Goal: Task Accomplishment & Management: Complete application form

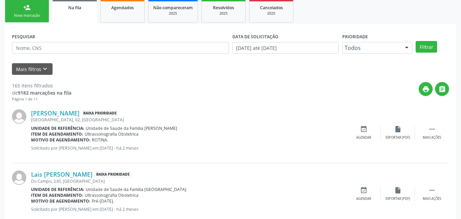
scroll to position [151, 0]
click at [62, 115] on link "[PERSON_NAME]" at bounding box center [55, 113] width 48 height 8
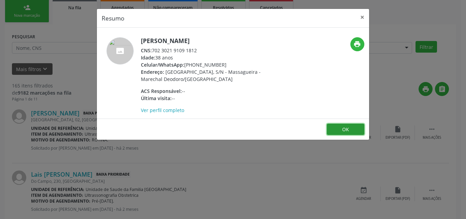
click at [358, 133] on button "OK" at bounding box center [346, 129] width 38 height 12
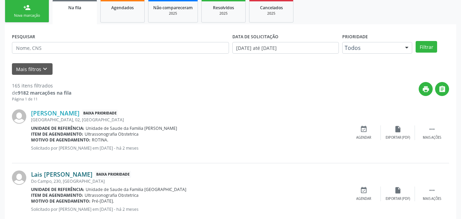
click at [92, 174] on link "Lais [PERSON_NAME]" at bounding box center [61, 174] width 61 height 8
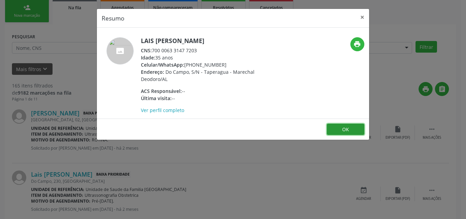
click at [341, 131] on button "OK" at bounding box center [346, 129] width 38 height 12
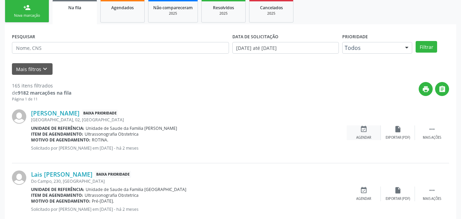
click at [373, 134] on div "event_available Agendar" at bounding box center [364, 132] width 34 height 15
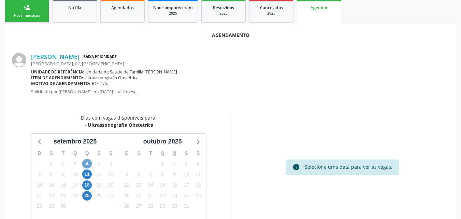
click at [85, 162] on span "4" at bounding box center [87, 164] width 10 height 10
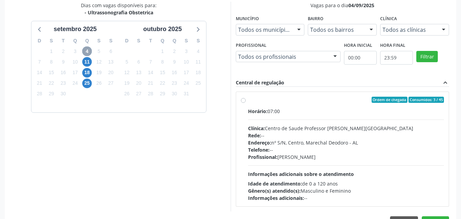
scroll to position [264, 0]
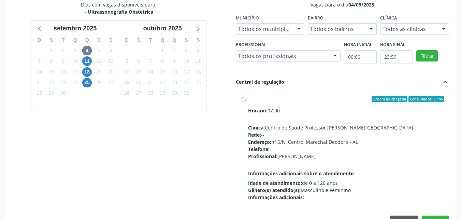
click at [296, 122] on div "Horário: 07:00 Clínica: Centro de Saude Professor [PERSON_NAME] Rede: -- Endere…" at bounding box center [346, 154] width 196 height 94
click at [246, 102] on input "Ordem de chegada Consumidos: 3 / 45 Horário: 07:00 Clínica: Centro de Saude Pro…" at bounding box center [243, 99] width 5 height 6
radio input "true"
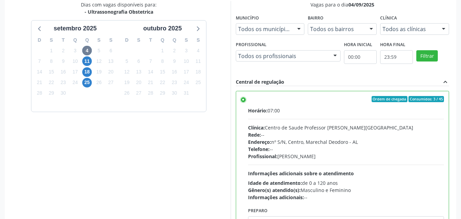
scroll to position [296, 0]
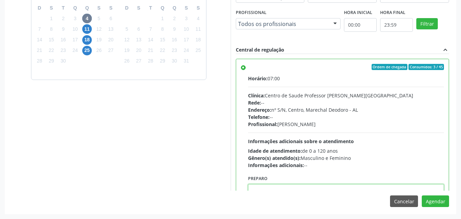
click at [376, 189] on textarea at bounding box center [346, 197] width 196 height 26
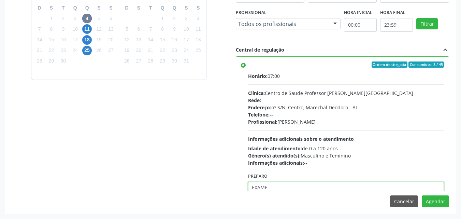
paste textarea "ATENDIMENTO NO CENTRO DE PARTO NORMAL - MATERNIDADE"
type textarea "ATENDIMENTO NO CENTRO DE PARTO NORMAL - MATERNIDADE"
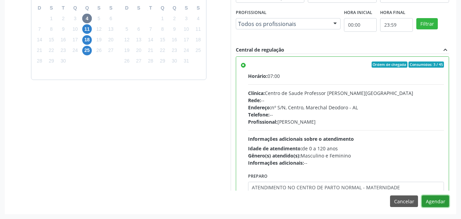
click at [434, 197] on button "Agendar" at bounding box center [435, 201] width 27 height 12
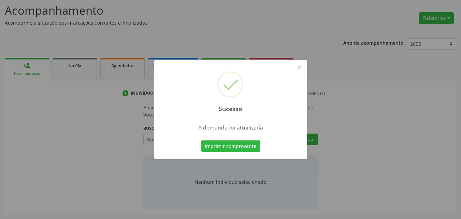
scroll to position [93, 0]
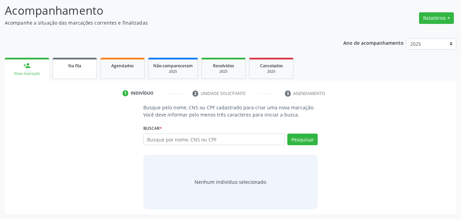
click at [80, 71] on link "Na fila" at bounding box center [75, 68] width 44 height 21
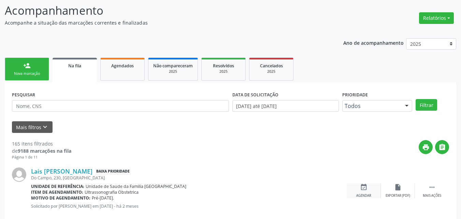
click at [362, 190] on icon "event_available" at bounding box center [364, 187] width 8 height 8
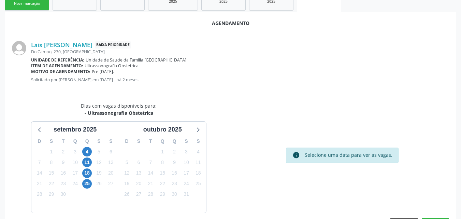
scroll to position [186, 0]
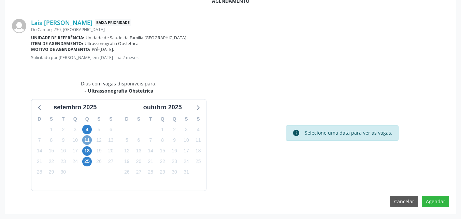
click at [88, 138] on span "11" at bounding box center [87, 140] width 10 height 10
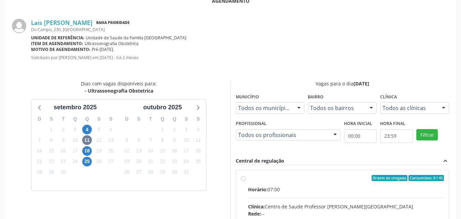
click at [246, 181] on input "Ordem de chegada Consumidos: 0 / 45 Horário: 07:00 Clínica: Centro de Saude Pro…" at bounding box center [243, 178] width 5 height 6
radio input "true"
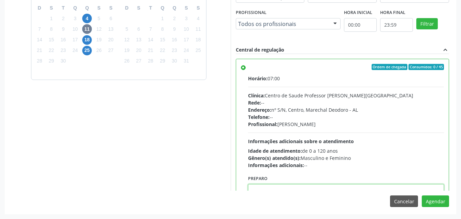
click at [414, 189] on textarea at bounding box center [346, 197] width 196 height 26
paste textarea "ATENDIMENTO NO CENTRO DE PARTO NORMAL - MATERNIDADE"
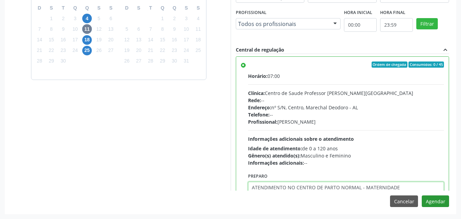
type textarea "ATENDIMENTO NO CENTRO DE PARTO NORMAL - MATERNIDADE"
click at [436, 204] on button "Agendar" at bounding box center [435, 201] width 27 height 12
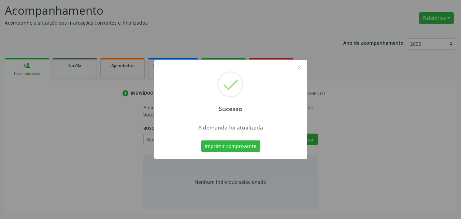
scroll to position [93, 0]
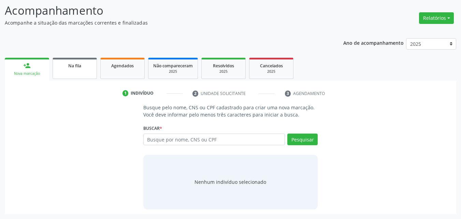
click at [54, 67] on link "Na fila" at bounding box center [75, 68] width 44 height 21
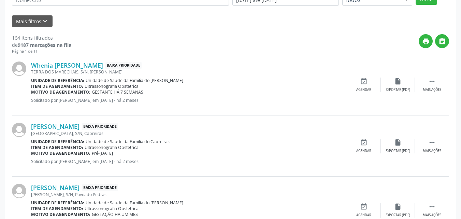
scroll to position [201, 0]
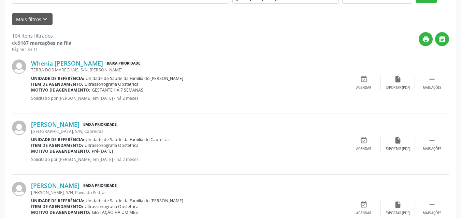
click at [100, 68] on div "TERRA DOS MARECHAIS, S/N, [PERSON_NAME]" at bounding box center [188, 70] width 315 height 6
click at [101, 64] on link "Whenia [PERSON_NAME]" at bounding box center [67, 63] width 72 height 8
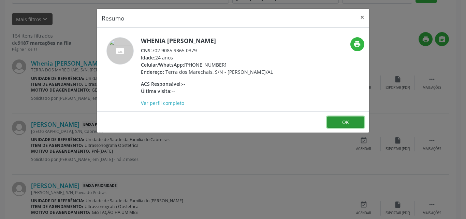
click at [339, 128] on button "OK" at bounding box center [346, 122] width 38 height 12
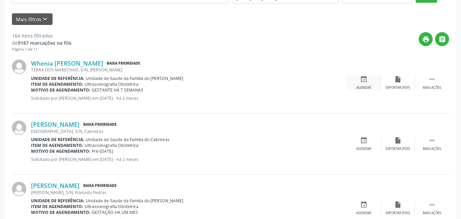
click at [367, 78] on icon "event_available" at bounding box center [364, 79] width 8 height 8
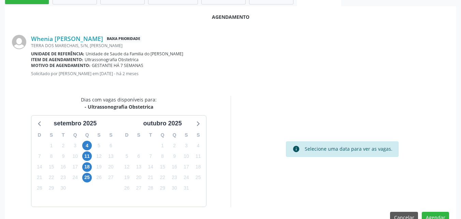
scroll to position [186, 0]
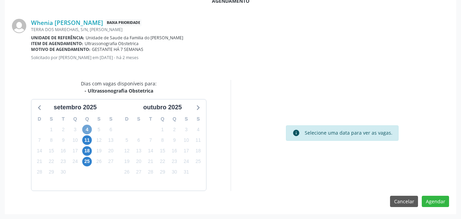
click at [86, 129] on span "4" at bounding box center [87, 129] width 10 height 10
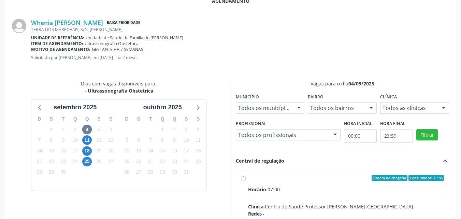
click at [337, 178] on div "Ordem de chegada Consumidos: 4 / 45" at bounding box center [346, 178] width 196 height 6
click at [246, 178] on input "Ordem de chegada Consumidos: 4 / 45 Horário: 07:00 Clínica: Centro de Saude Pro…" at bounding box center [243, 178] width 5 height 6
radio input "true"
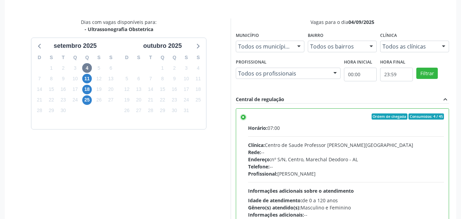
scroll to position [296, 0]
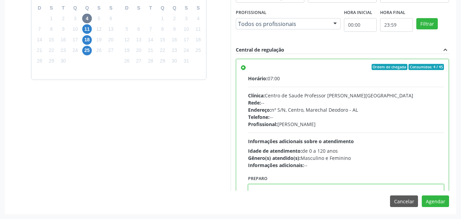
click at [420, 187] on textarea at bounding box center [346, 197] width 196 height 26
paste textarea "622273662"
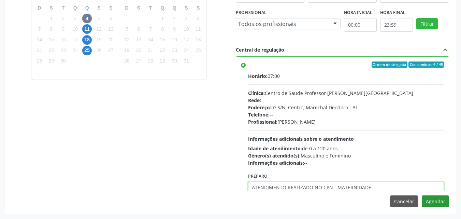
type textarea "ATENDIMENTO REALIZADO NO CPN - MATERNIDADE"
click at [427, 200] on button "Agendar" at bounding box center [435, 201] width 27 height 12
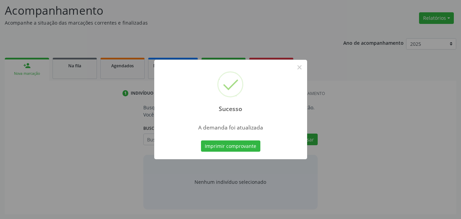
scroll to position [93, 0]
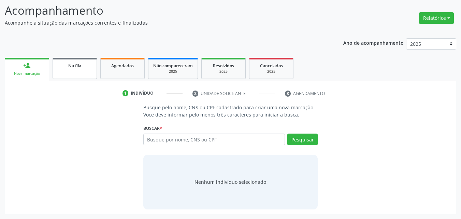
click at [84, 76] on link "Na fila" at bounding box center [75, 68] width 44 height 21
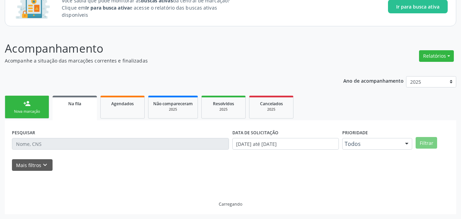
scroll to position [63, 0]
